Goal: Register for event/course

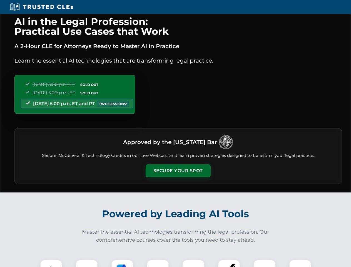
click at [178, 171] on button "Secure Your Spot" at bounding box center [178, 170] width 65 height 13
click at [51, 263] on img at bounding box center [51, 271] width 16 height 16
click at [87, 263] on div at bounding box center [87, 270] width 22 height 22
